Goal: Information Seeking & Learning: Check status

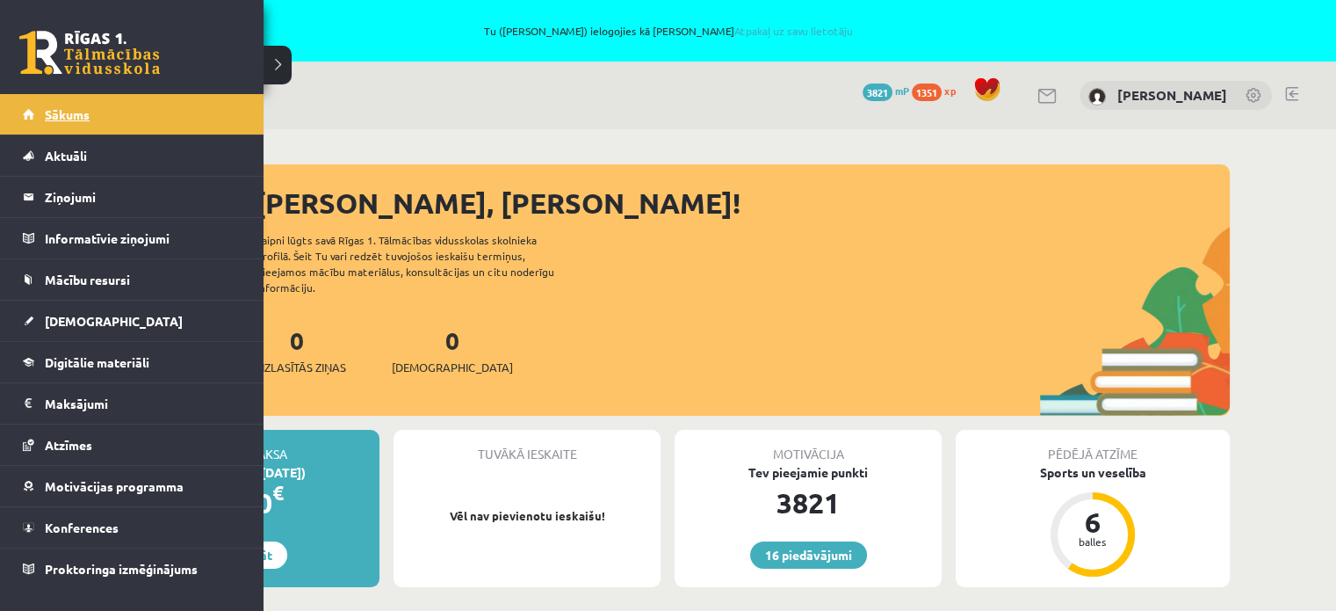
click at [41, 114] on link "Sākums" at bounding box center [132, 114] width 219 height 40
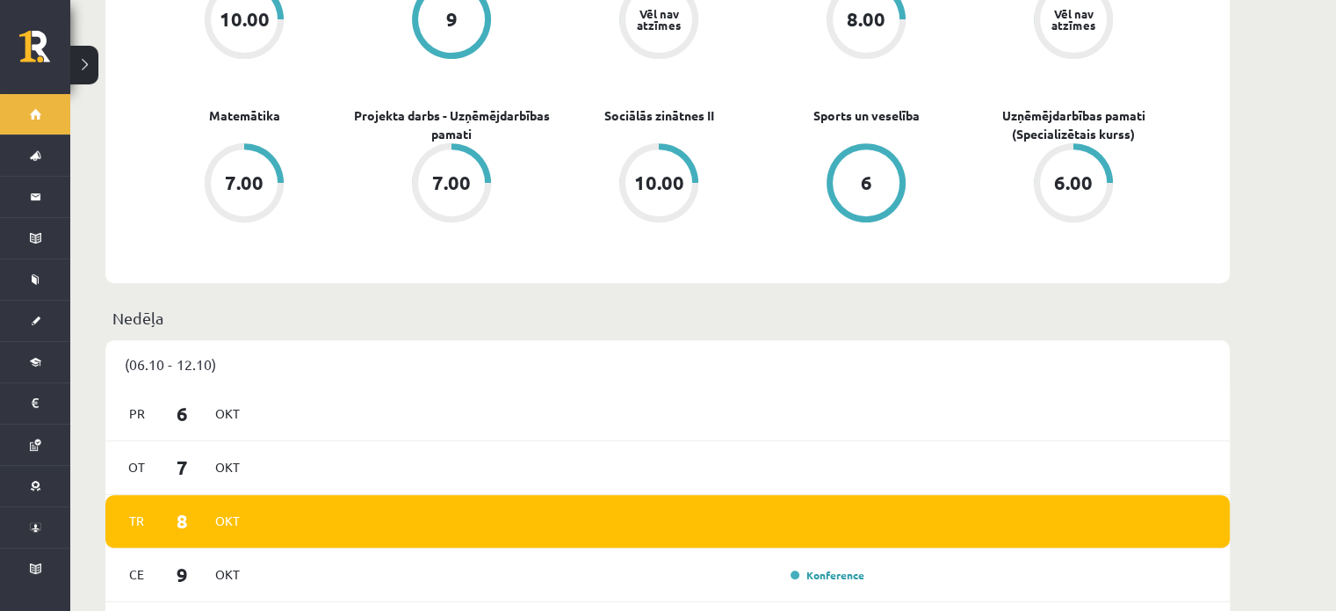
scroll to position [791, 0]
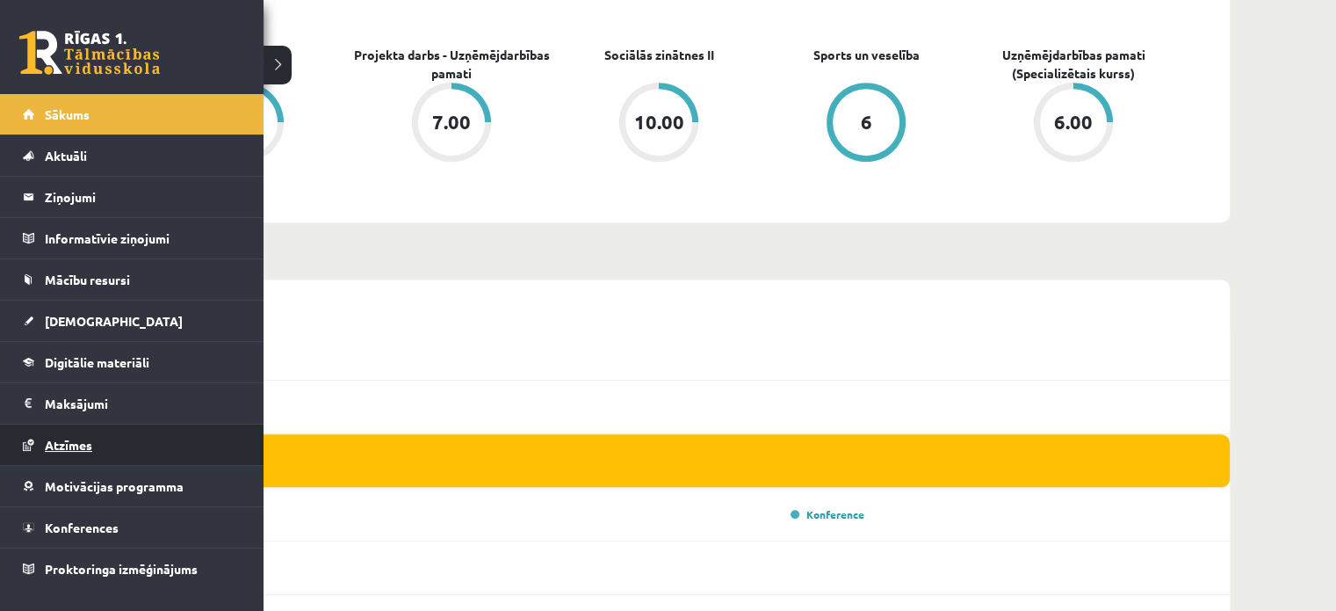
click at [81, 443] on span "Atzīmes" at bounding box center [68, 445] width 47 height 16
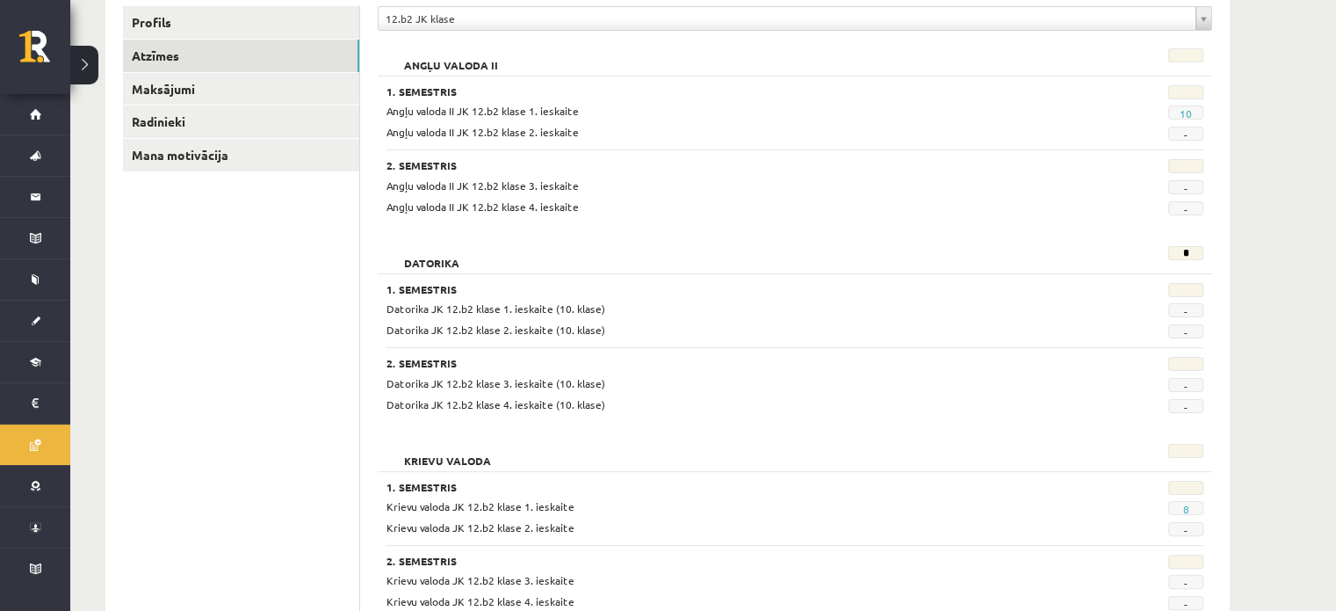
scroll to position [527, 0]
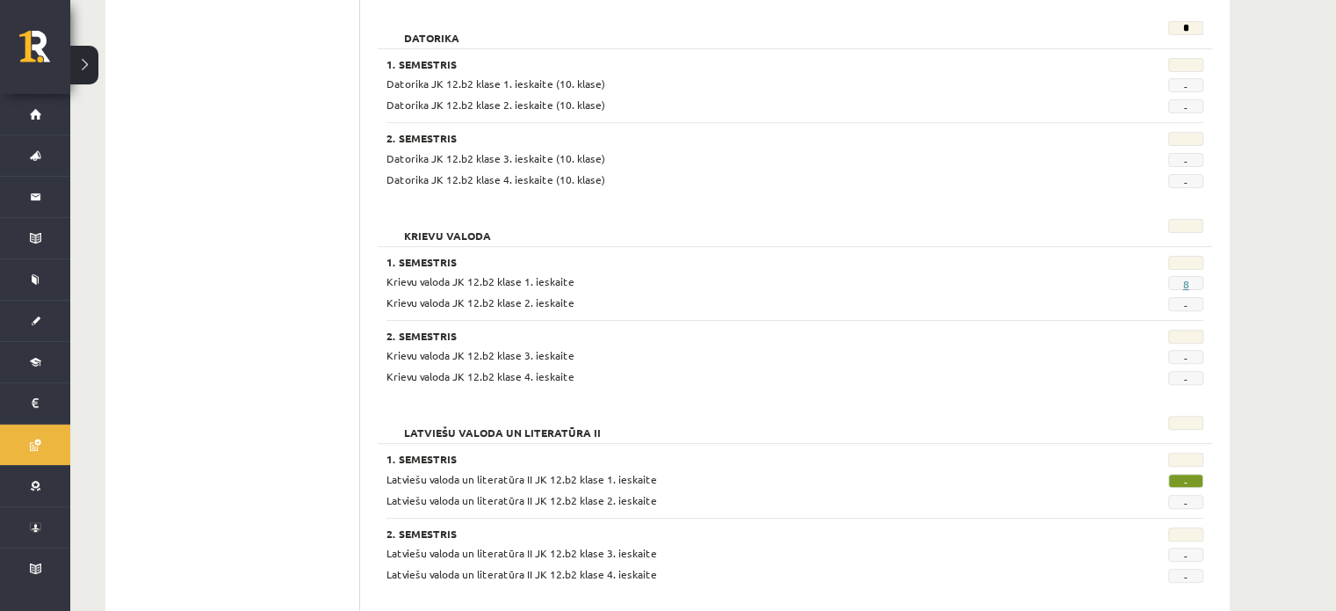
click at [1188, 282] on link "8" at bounding box center [1186, 284] width 6 height 14
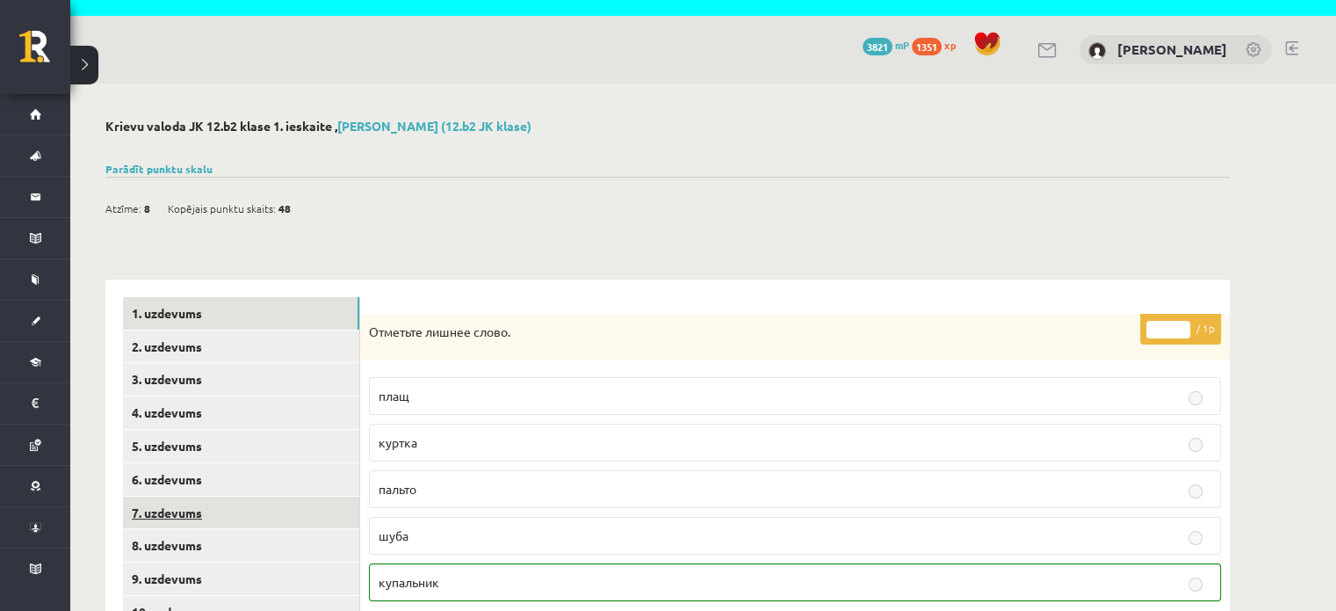
scroll to position [88, 0]
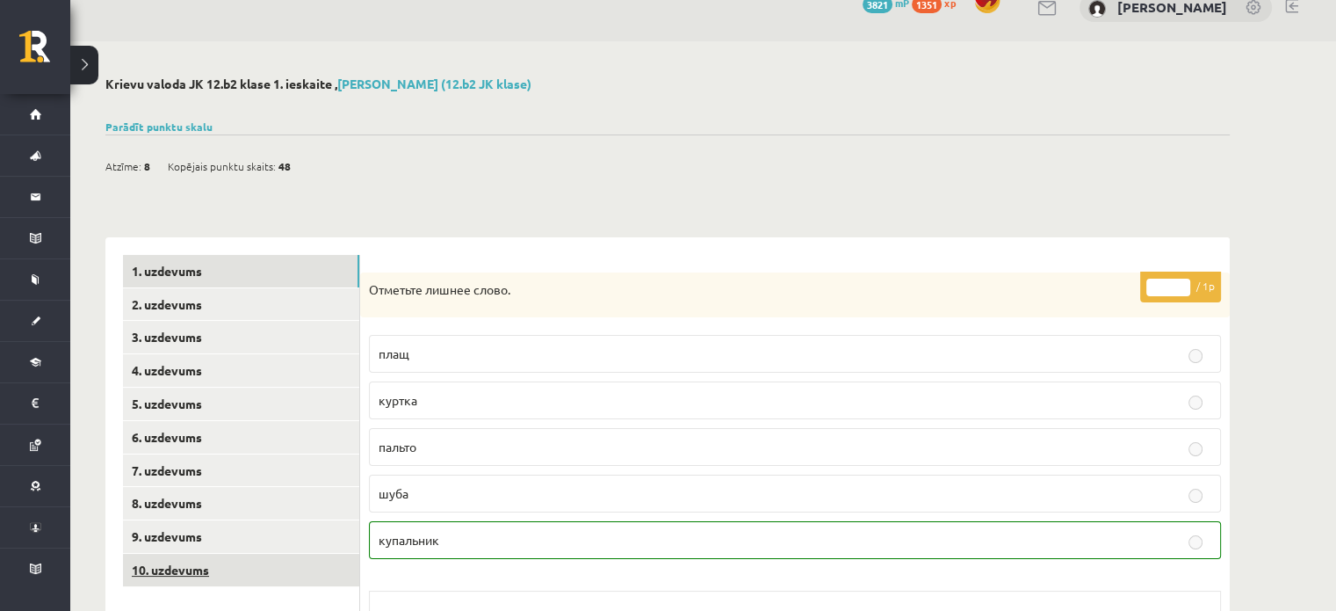
click at [168, 577] on link "10. uzdevums" at bounding box center [241, 570] width 236 height 33
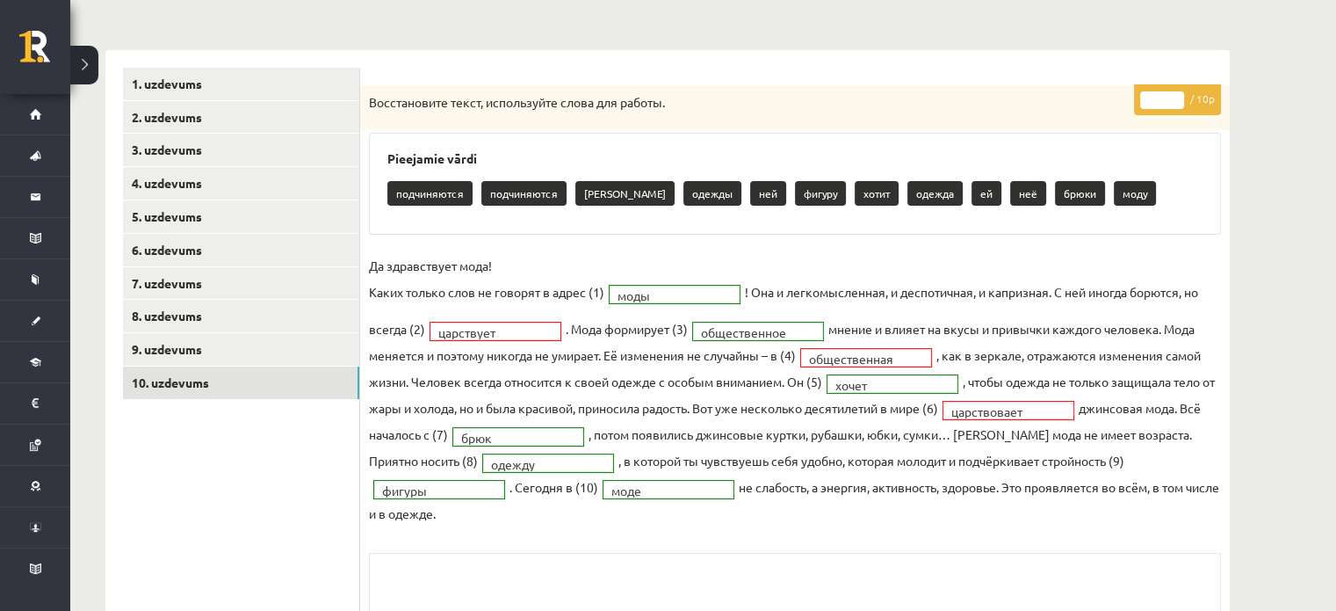
scroll to position [453, 0]
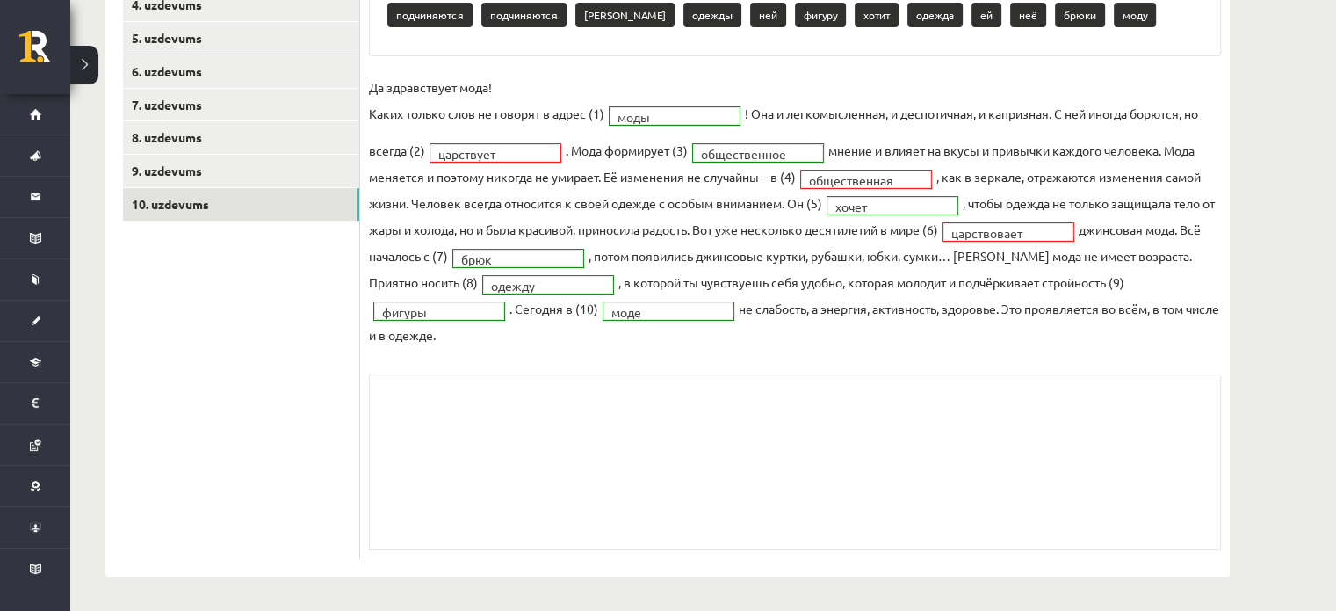
click at [920, 460] on div "Skolotāja pielikums" at bounding box center [795, 462] width 852 height 176
click at [833, 514] on div "Skolotāja pielikums" at bounding box center [795, 462] width 852 height 176
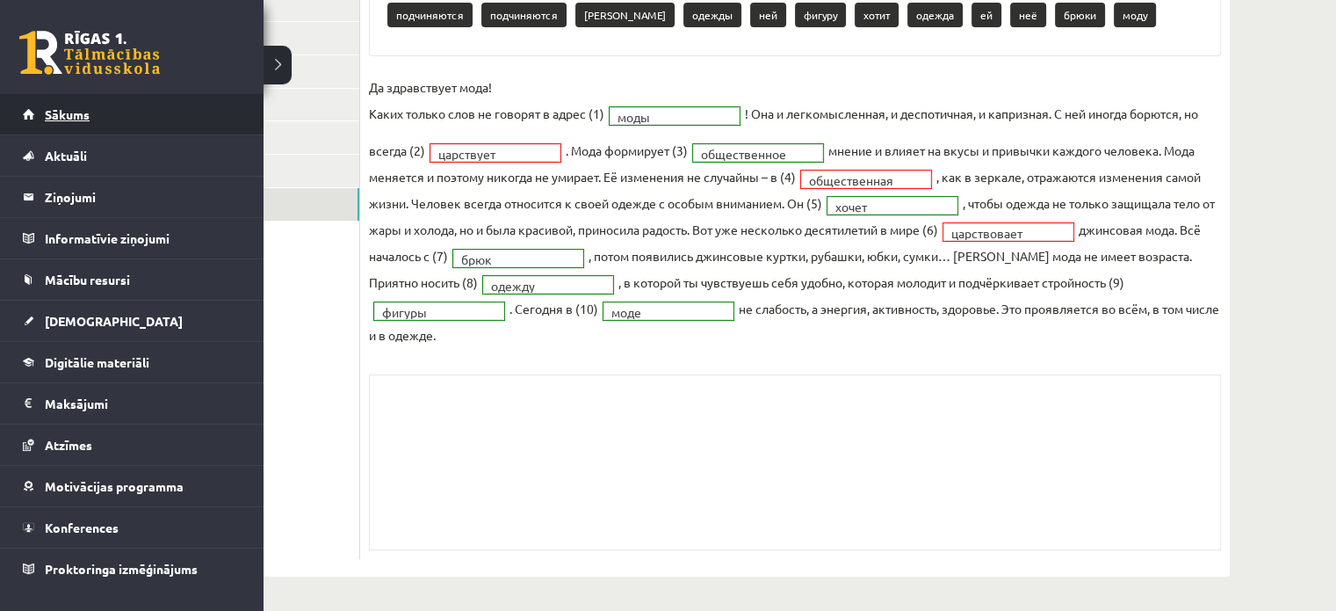
click at [56, 123] on link "Sākums" at bounding box center [132, 114] width 219 height 40
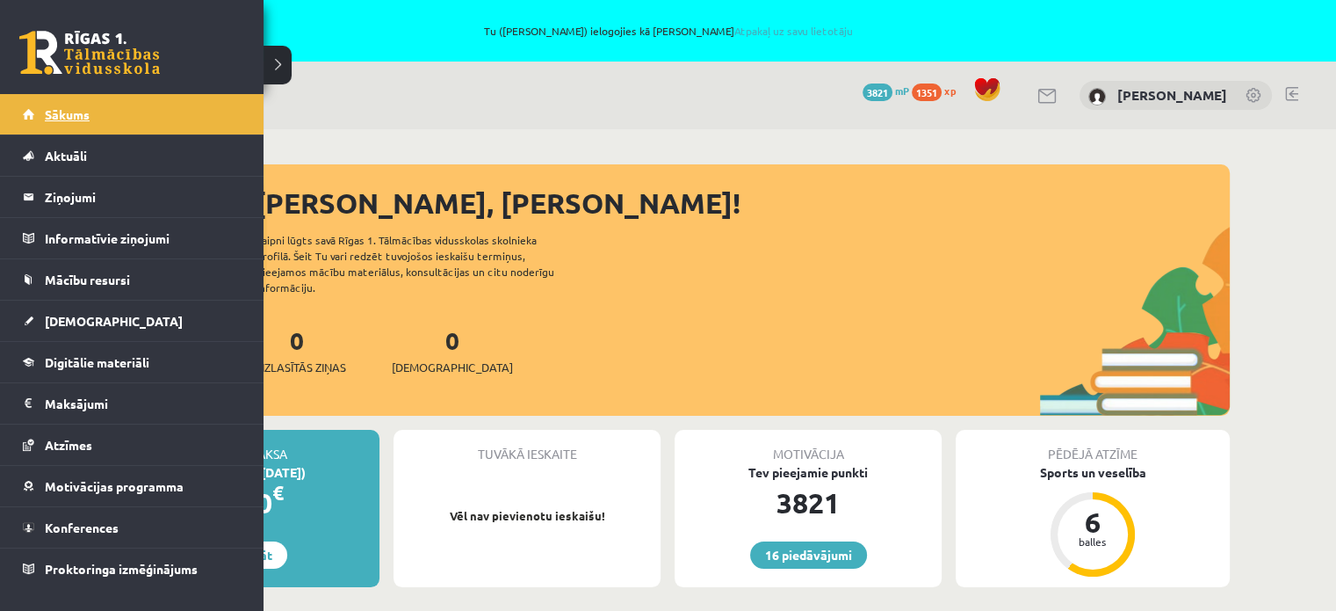
click at [78, 119] on span "Sākums" at bounding box center [67, 114] width 45 height 16
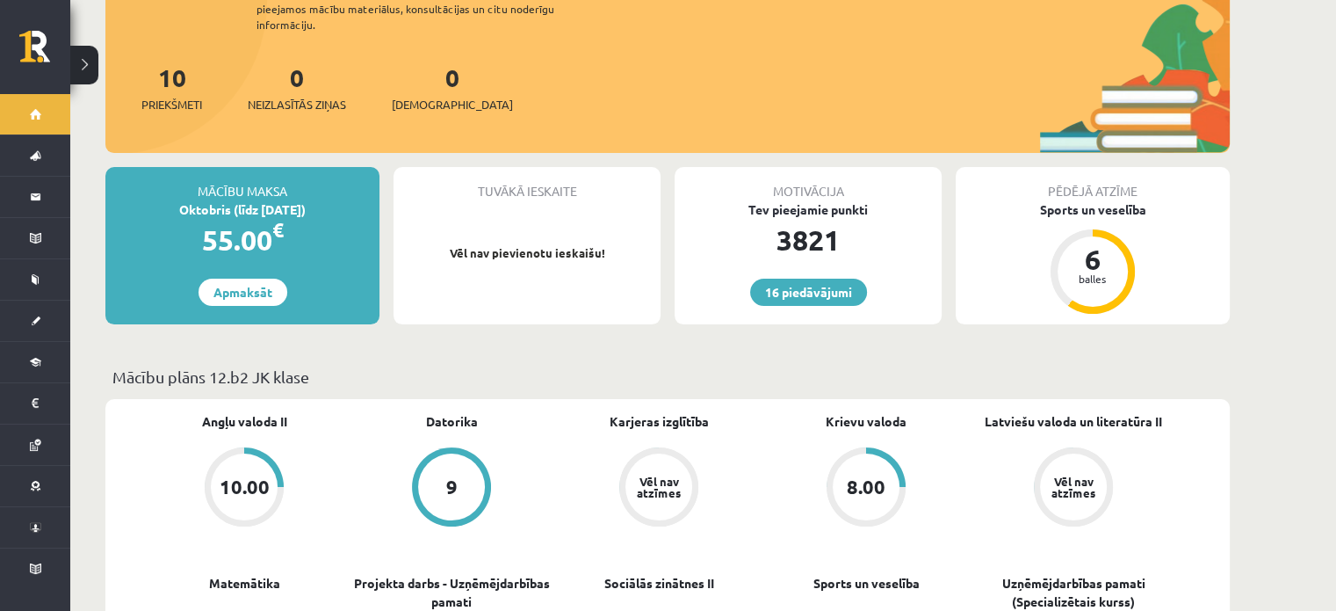
scroll to position [439, 0]
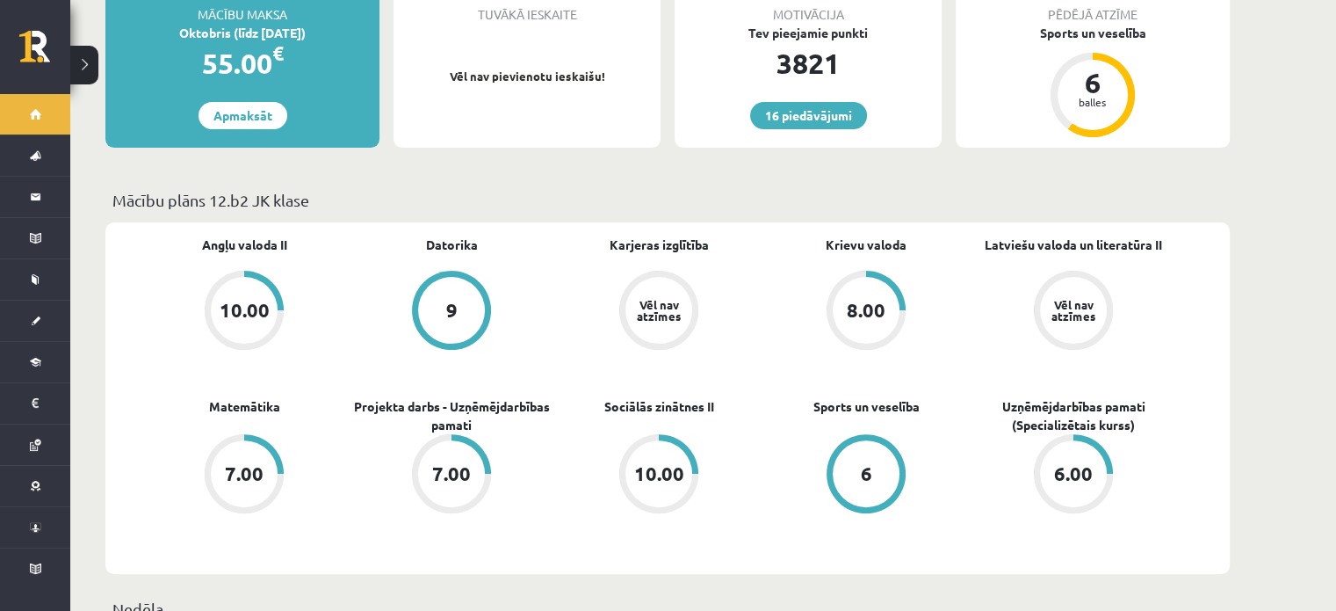
click at [618, 557] on div "Angļu valoda II 10.00 [GEOGRAPHIC_DATA] 9 Karjeras izglītība Vēl nav atzīmes Kr…" at bounding box center [667, 397] width 1125 height 351
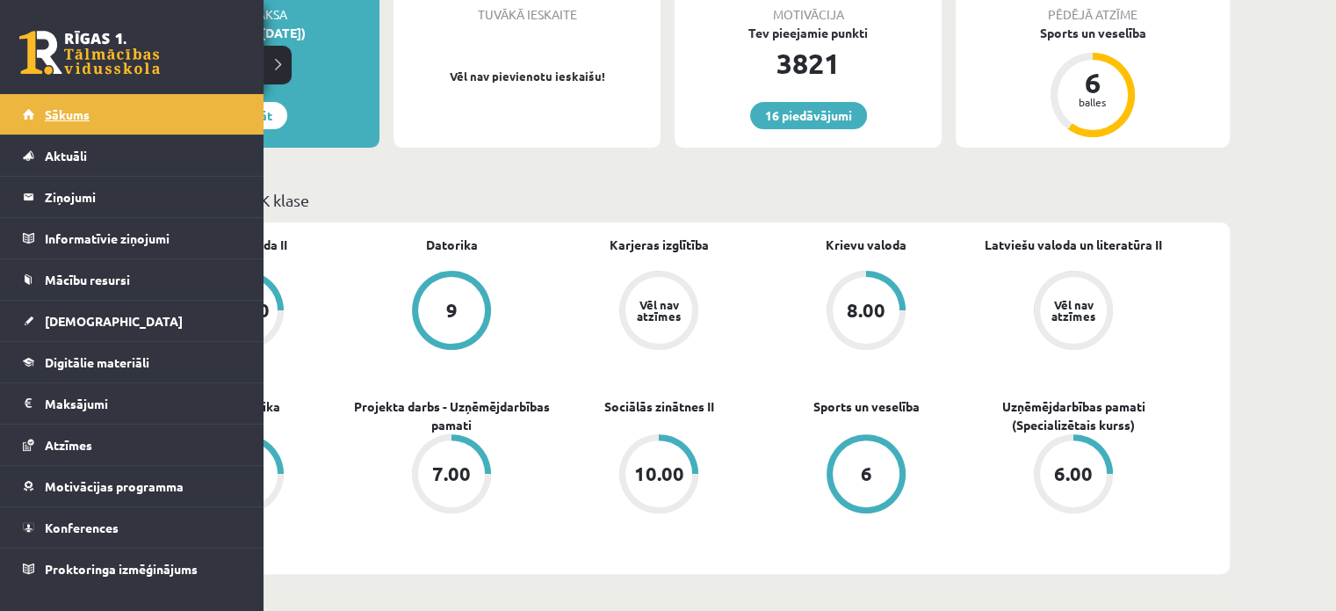
click at [66, 116] on span "Sākums" at bounding box center [67, 114] width 45 height 16
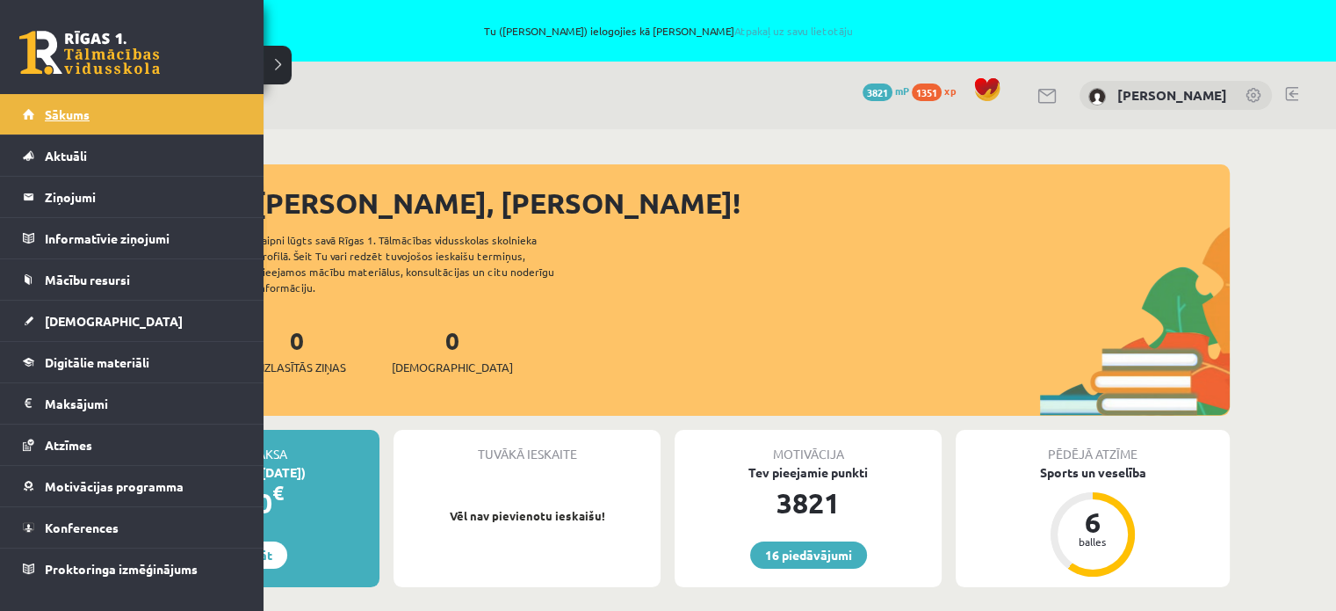
click at [56, 103] on link "Sākums" at bounding box center [132, 114] width 219 height 40
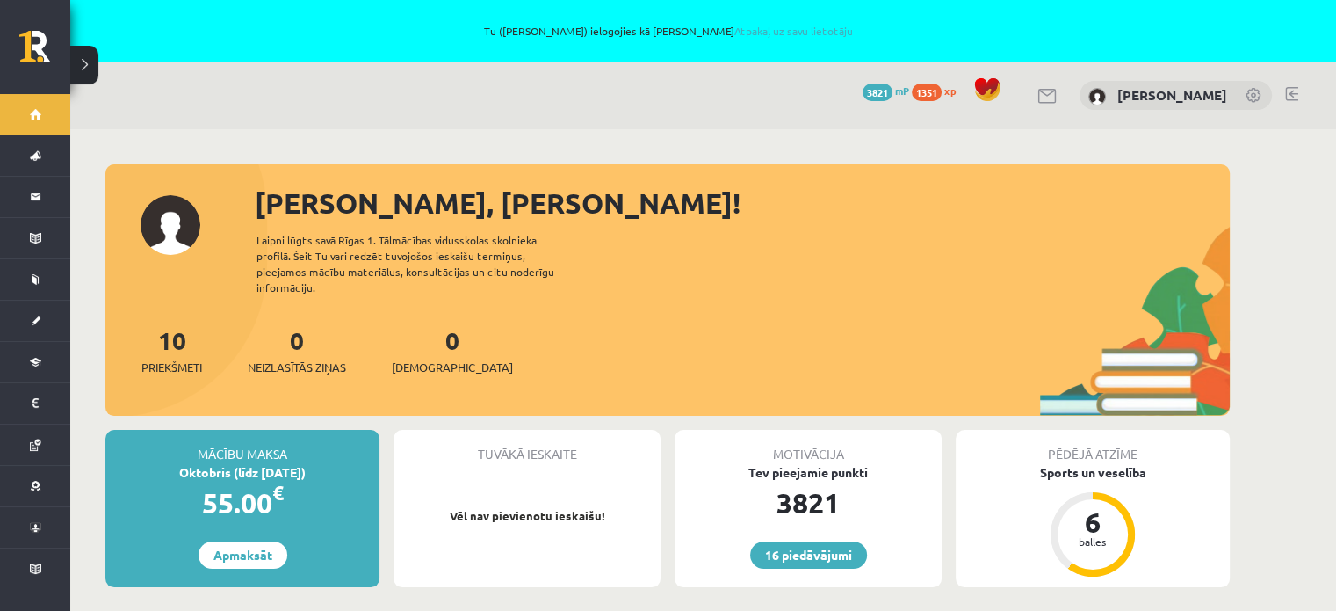
click at [630, 322] on div "10 Priekšmeti 0 Neizlasītās ziņas 0 Ieskaites" at bounding box center [667, 369] width 1125 height 94
